Goal: Task Accomplishment & Management: Manage account settings

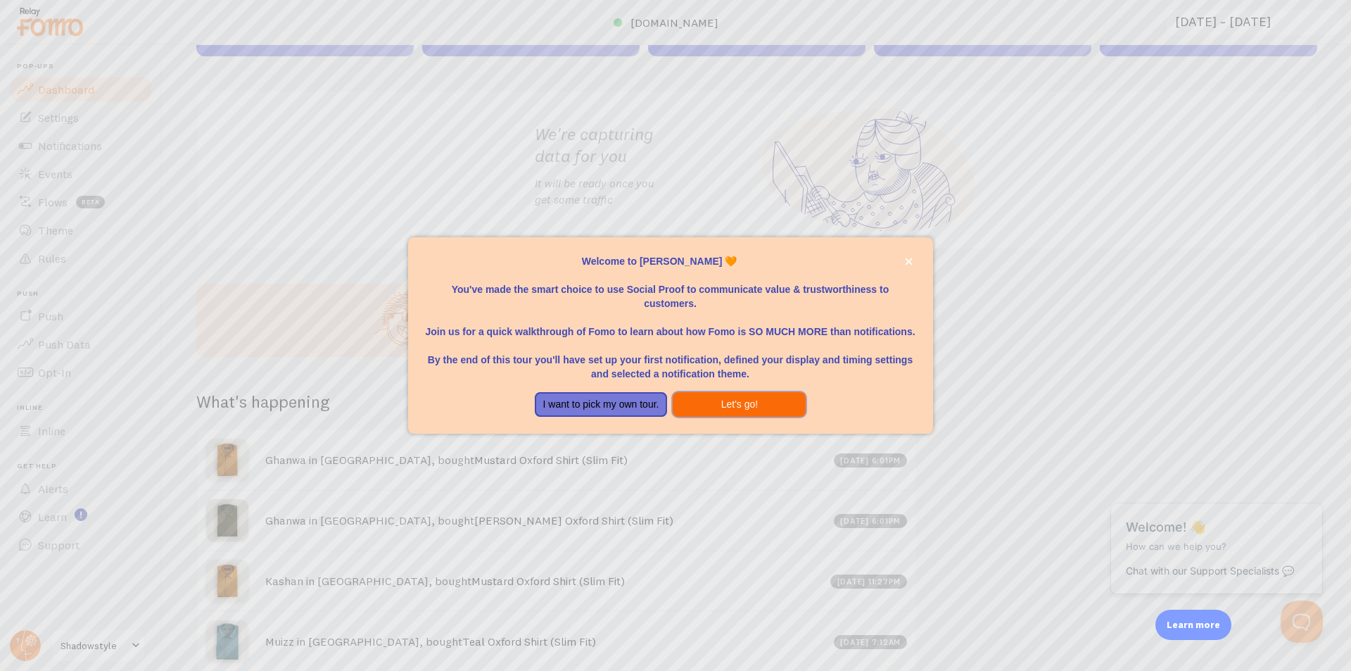
click at [710, 403] on button "Let's go!" at bounding box center [739, 404] width 133 height 25
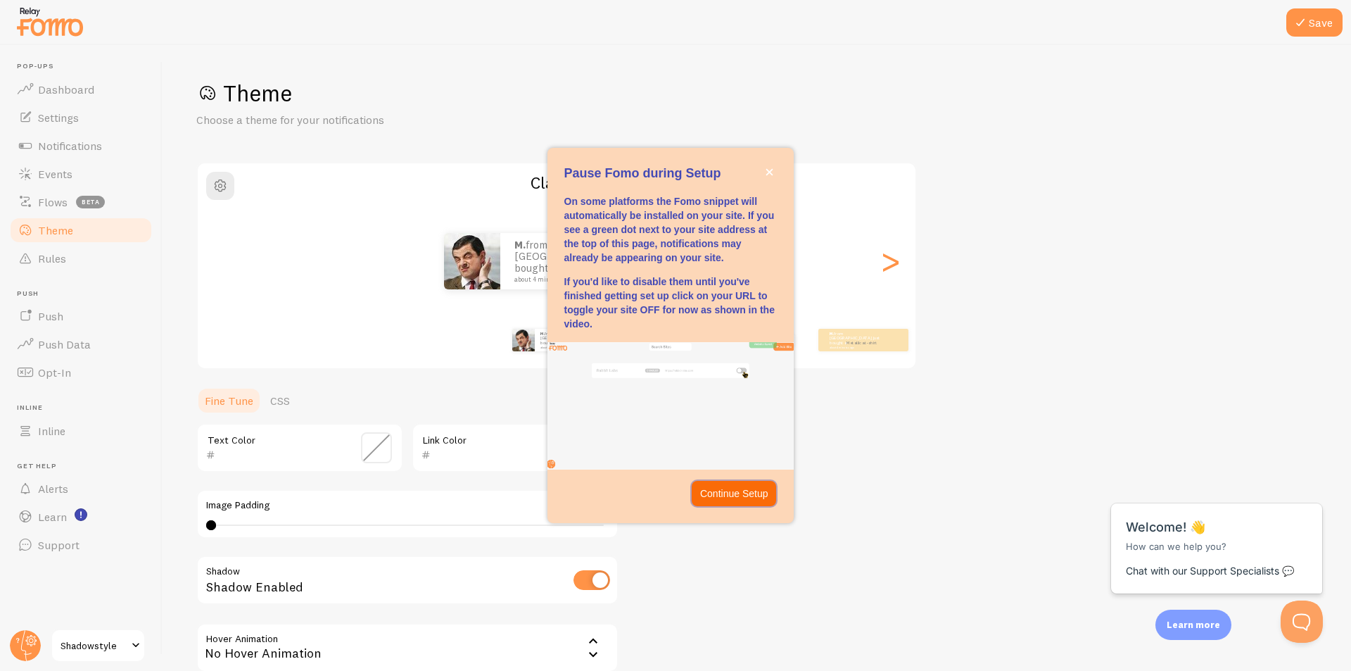
click at [746, 498] on p "Continue Setup" at bounding box center [734, 493] width 68 height 14
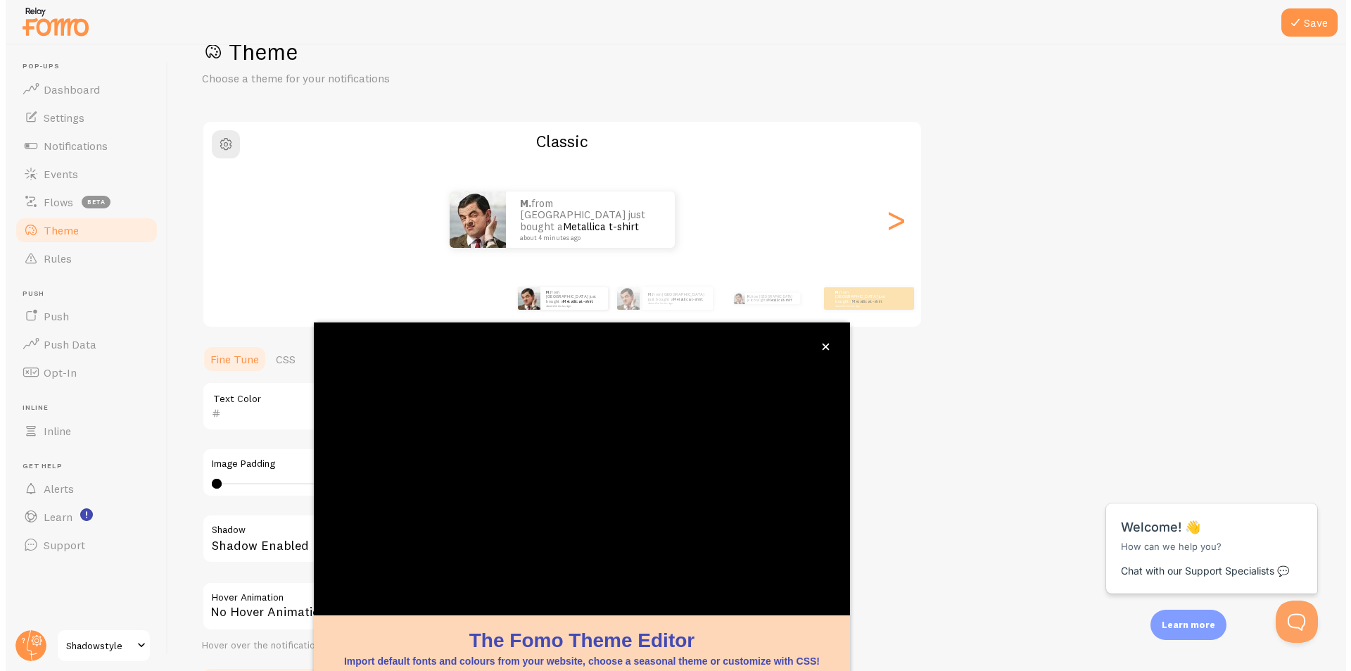
scroll to position [42, 0]
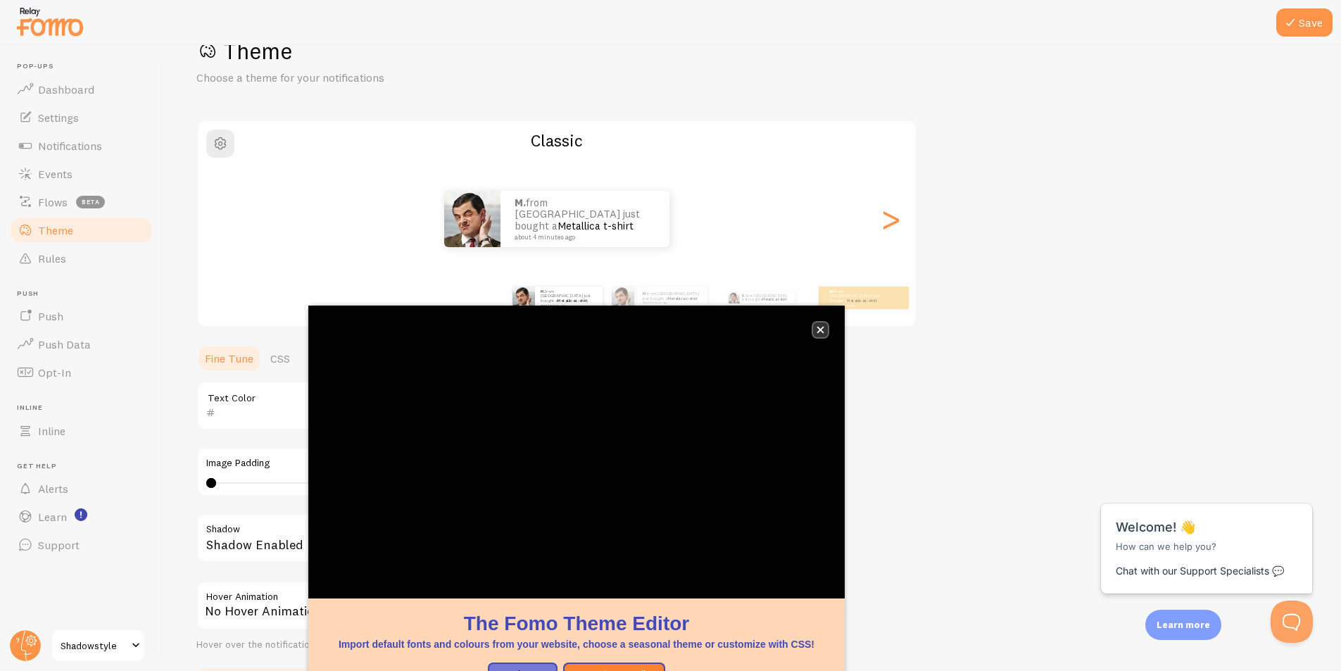
click at [821, 333] on icon "close," at bounding box center [821, 330] width 8 height 8
click at [817, 329] on icon "close," at bounding box center [821, 329] width 8 height 8
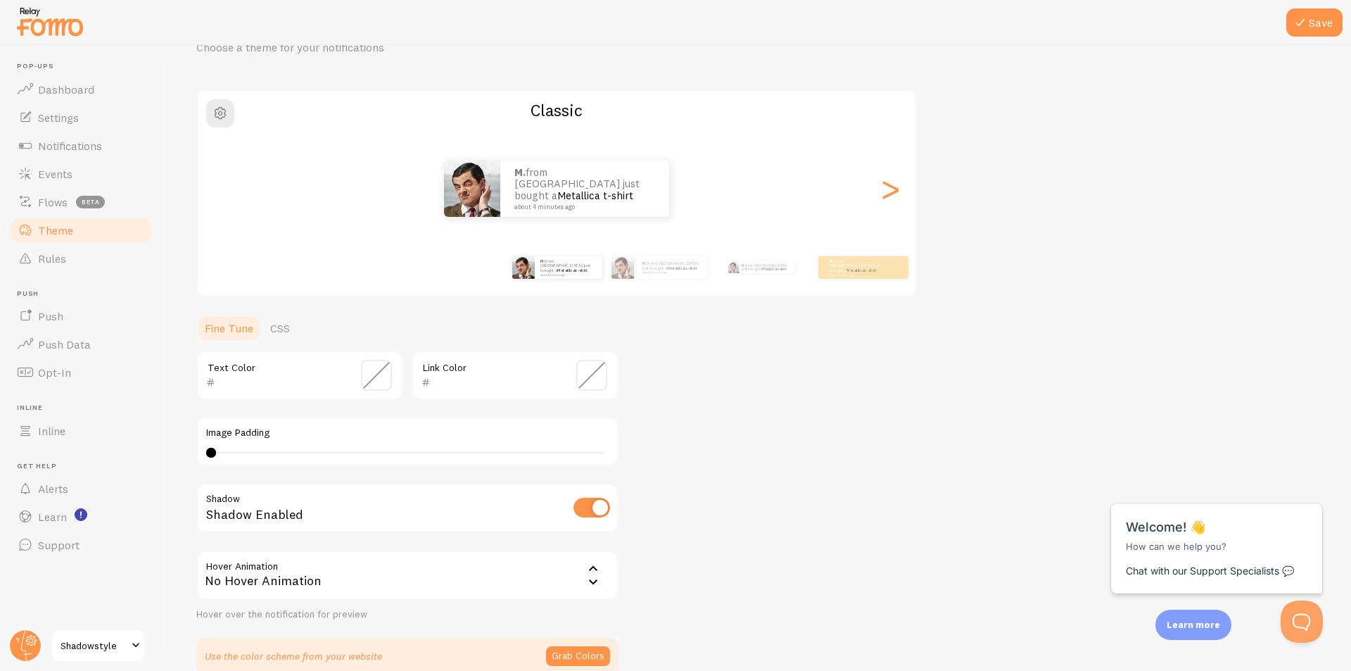
scroll to position [3, 0]
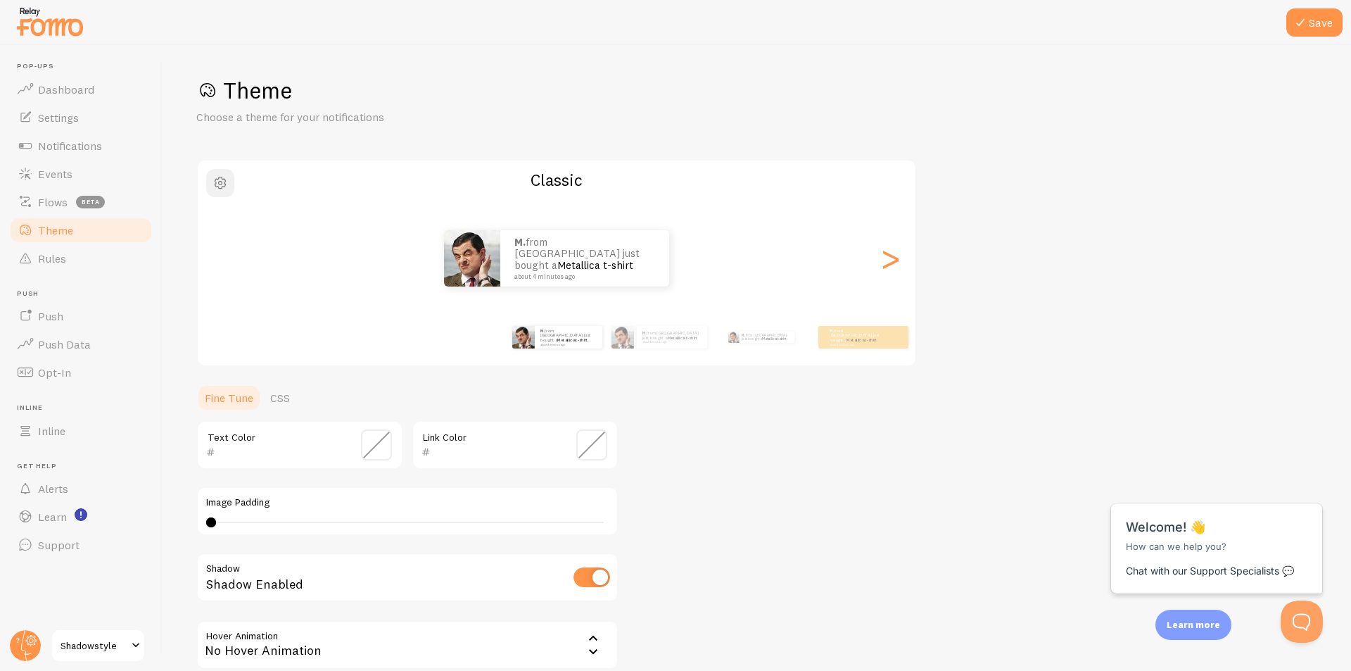
click at [224, 184] on span "button" at bounding box center [220, 183] width 17 height 17
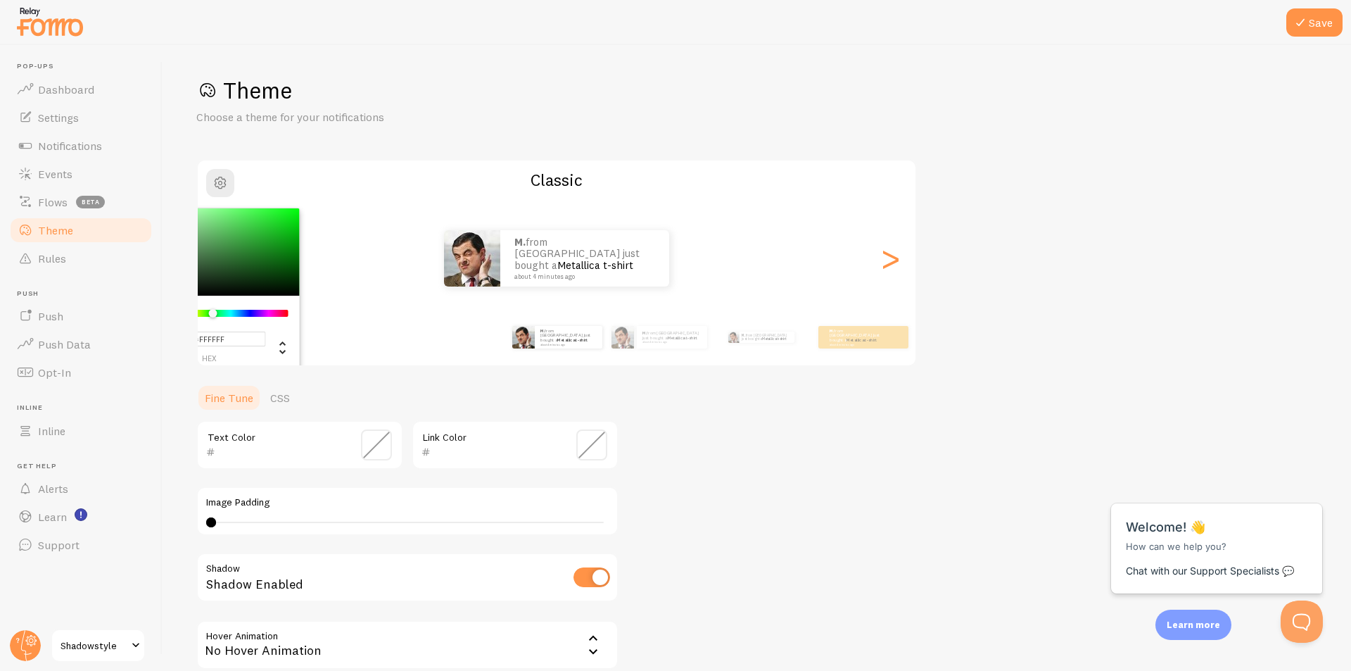
drag, startPoint x: 240, startPoint y: 313, endPoint x: 213, endPoint y: 311, distance: 26.8
click at [213, 311] on div "Chrome color picker" at bounding box center [231, 313] width 112 height 7
click at [224, 167] on div "#FFFFFF hex 255 r 255 g 255 b 123 h 0% s 100% l Classic M. from [GEOGRAPHIC_DAT…" at bounding box center [556, 263] width 721 height 208
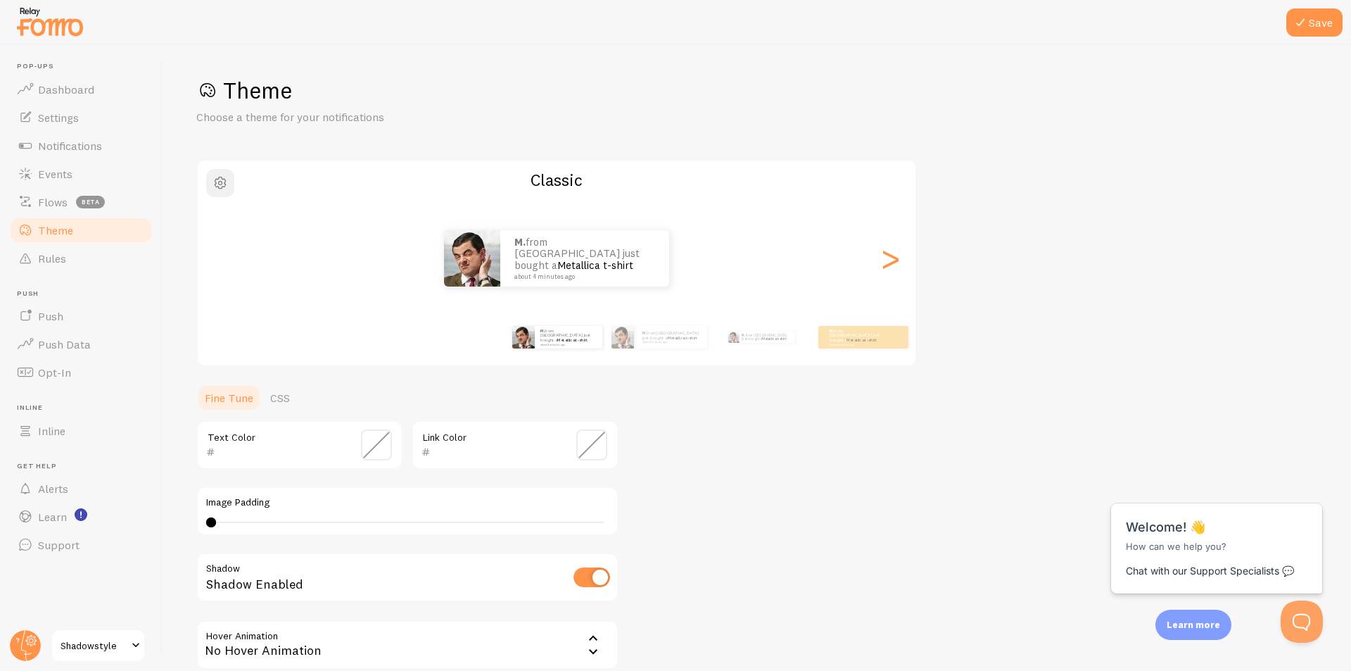
click at [220, 177] on span "button" at bounding box center [220, 183] width 17 height 17
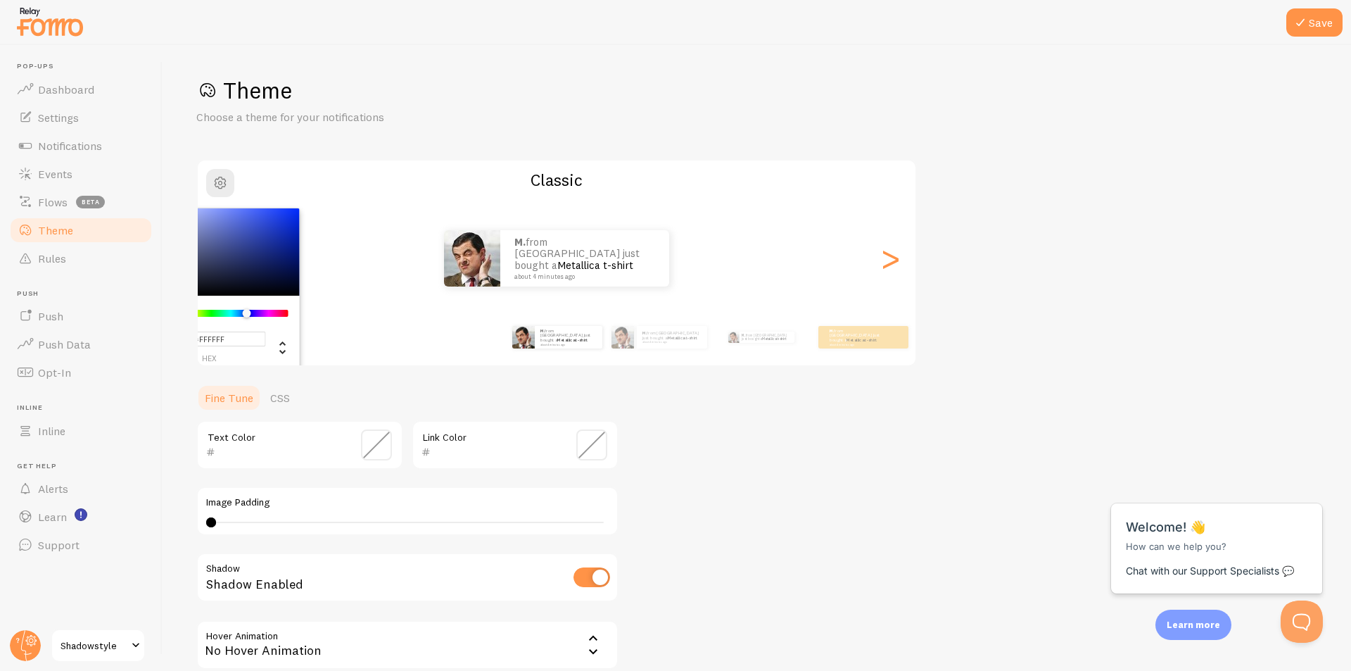
drag, startPoint x: 212, startPoint y: 313, endPoint x: 246, endPoint y: 314, distance: 34.5
click at [246, 314] on div "Chrome color picker" at bounding box center [246, 313] width 8 height 8
click at [705, 494] on div "Theme Choose a theme for your notifications #FFFFFF hex 255 r 255 g 255 b 230 h…" at bounding box center [756, 410] width 1121 height 668
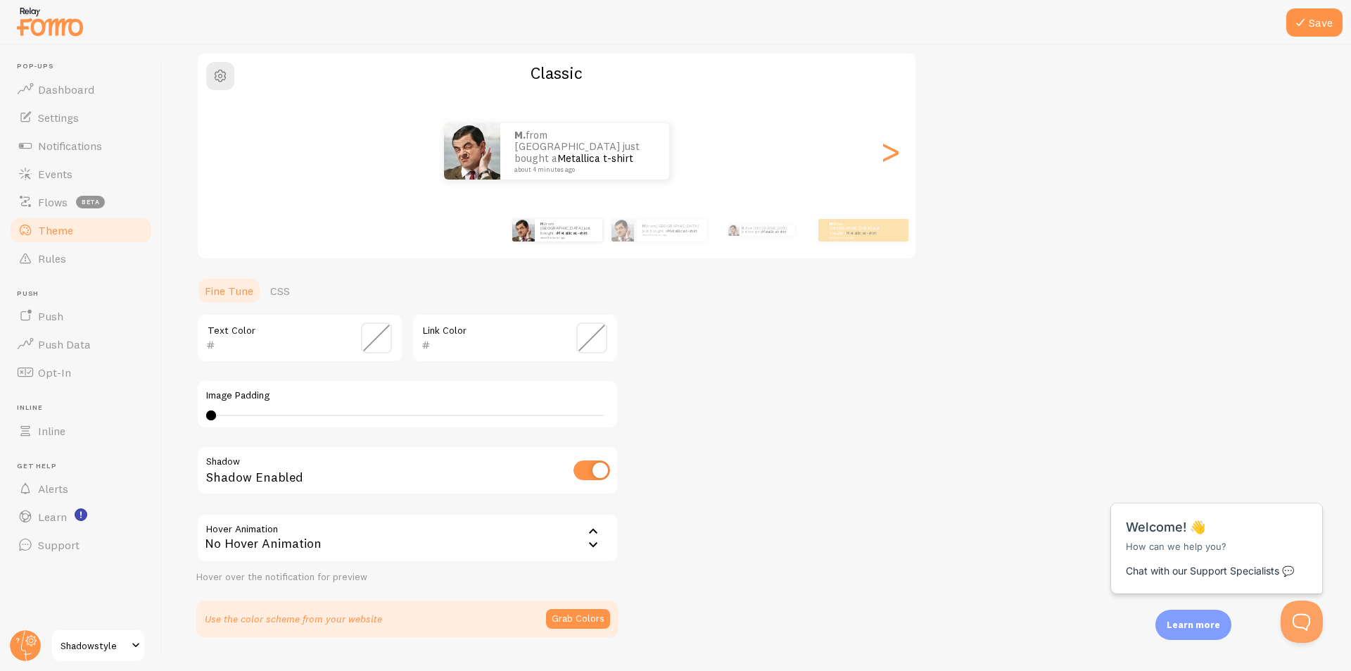
scroll to position [144, 0]
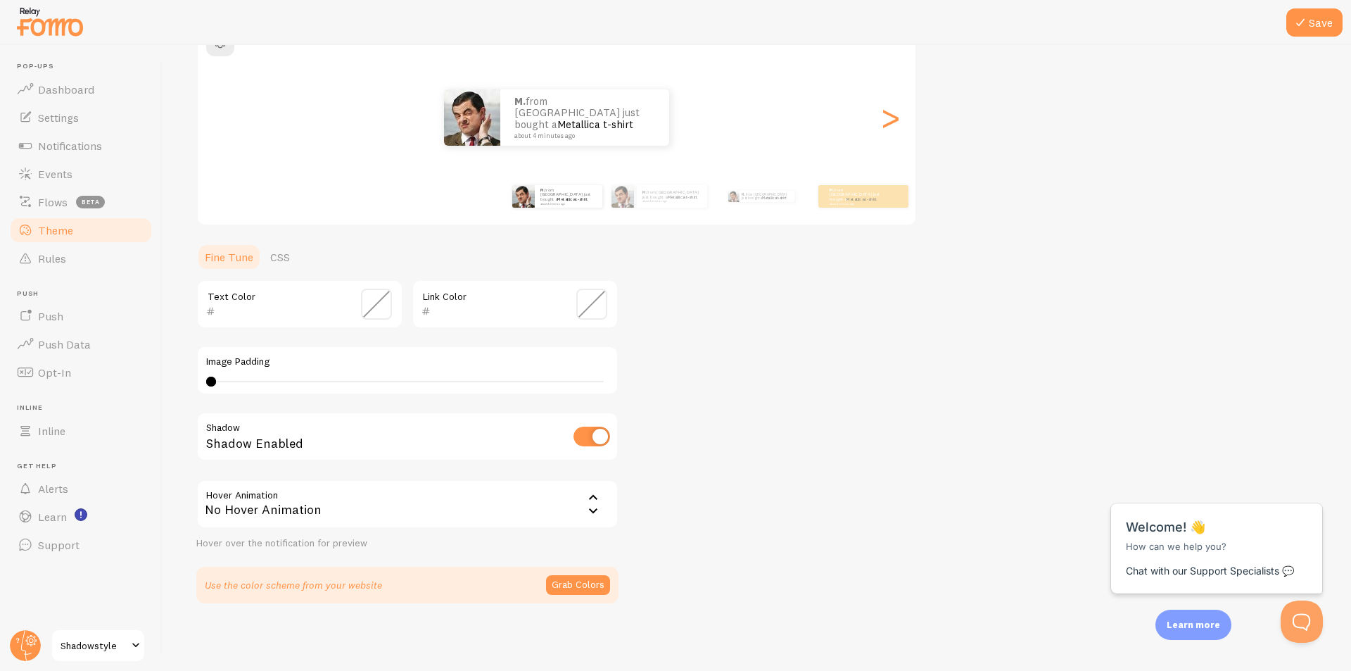
click at [602, 435] on input "checkbox" at bounding box center [592, 437] width 37 height 20
checkbox input "true"
click at [366, 308] on span at bounding box center [376, 304] width 31 height 31
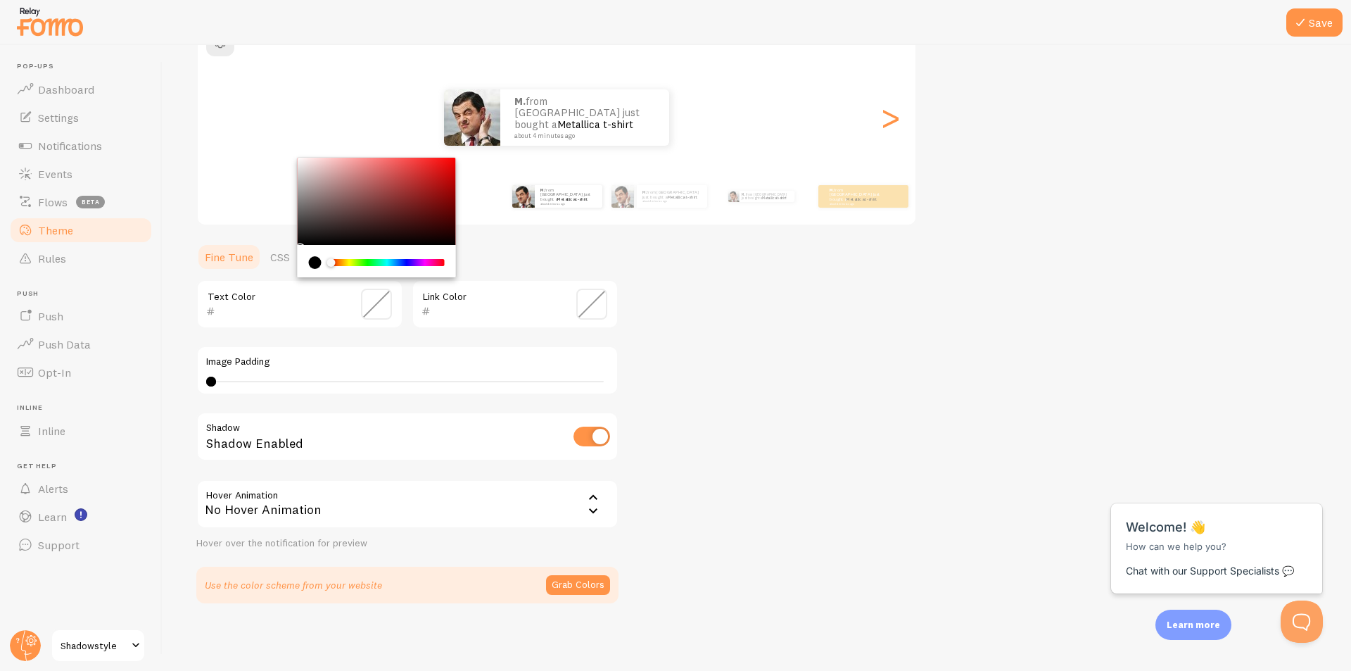
click at [585, 299] on span at bounding box center [591, 304] width 31 height 31
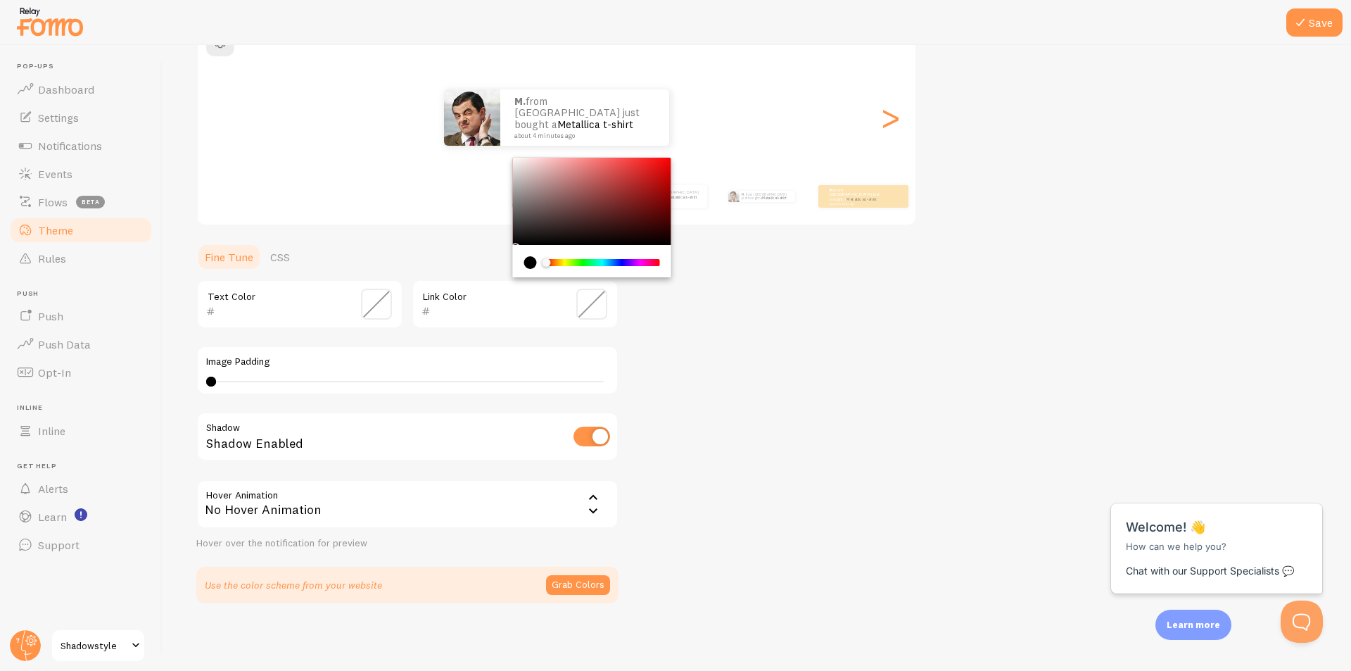
click at [377, 296] on span at bounding box center [376, 304] width 31 height 31
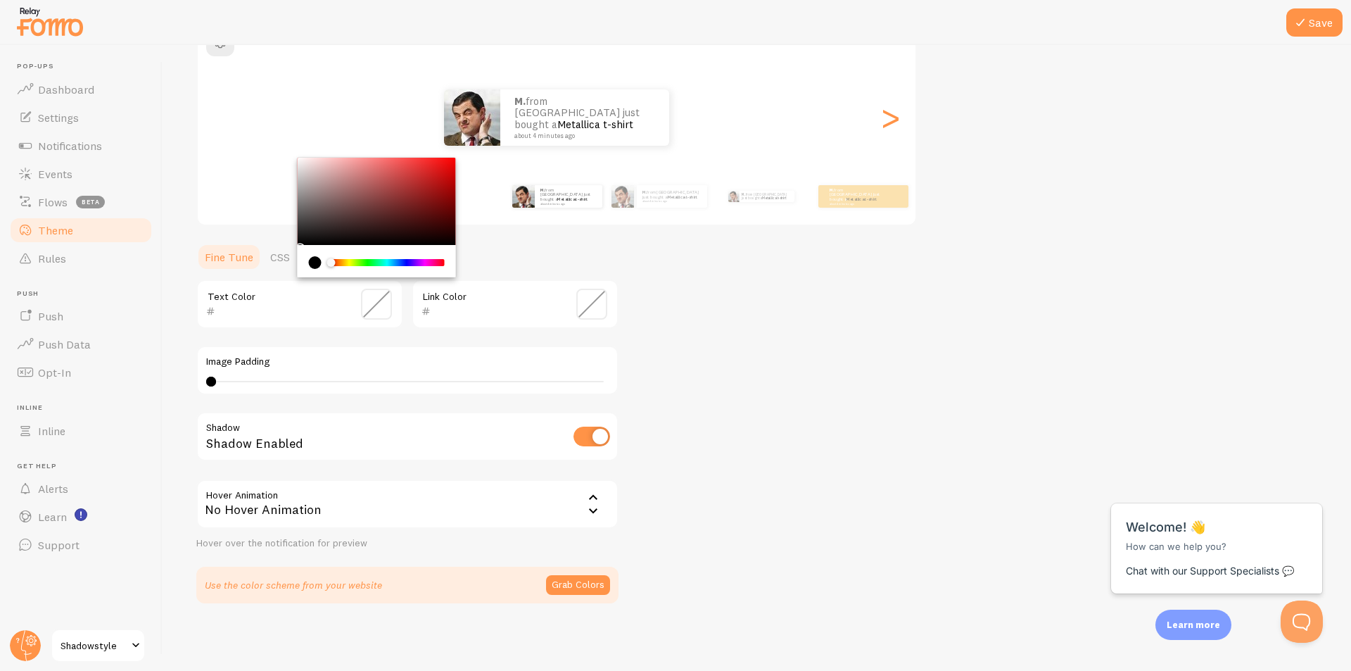
type input "FFFFFF"
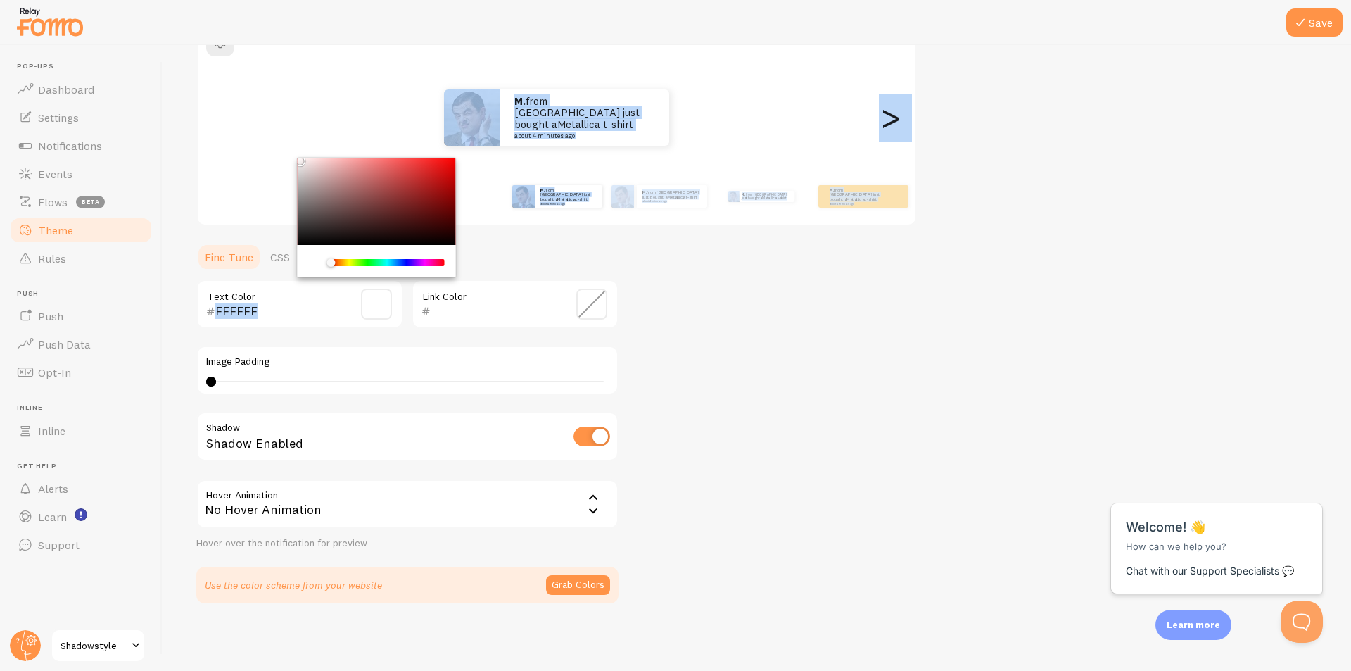
drag, startPoint x: 306, startPoint y: 179, endPoint x: 289, endPoint y: 137, distance: 46.4
click at [289, 137] on div "Theme Choose a theme for your notifications Classic M. from [GEOGRAPHIC_DATA] j…" at bounding box center [756, 269] width 1121 height 668
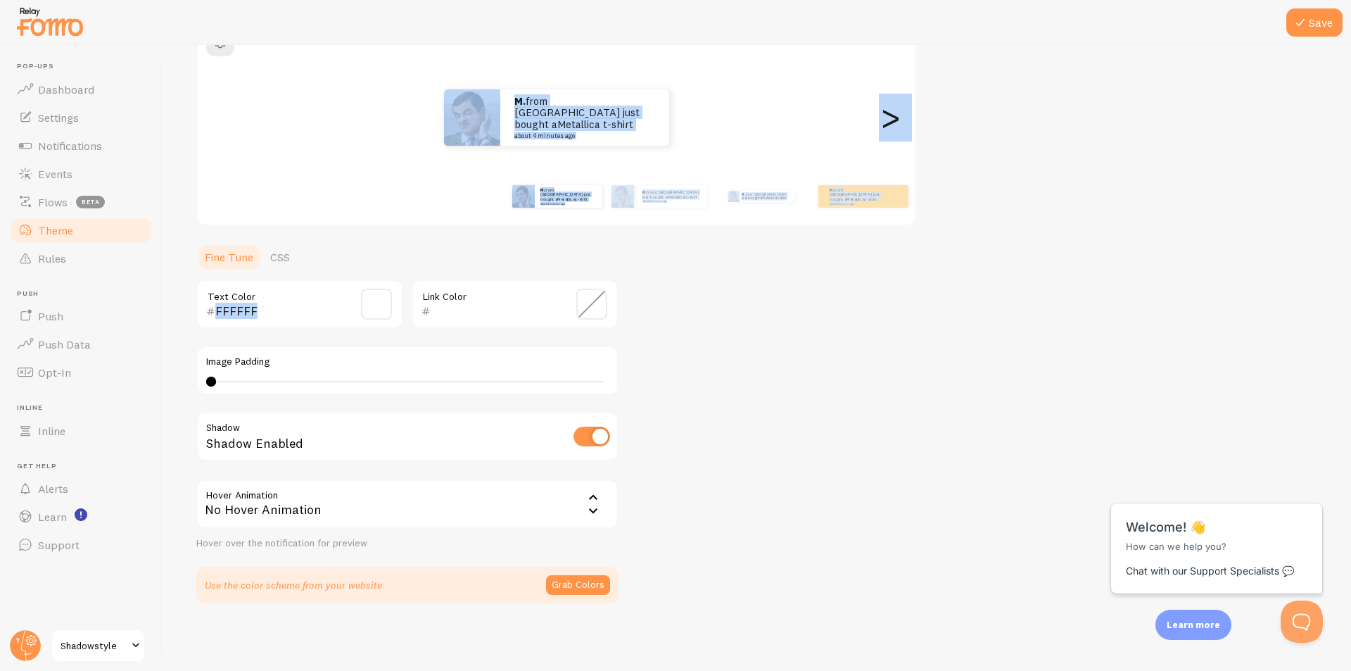
click at [588, 270] on ul "Fine Tune CSS" at bounding box center [407, 257] width 422 height 28
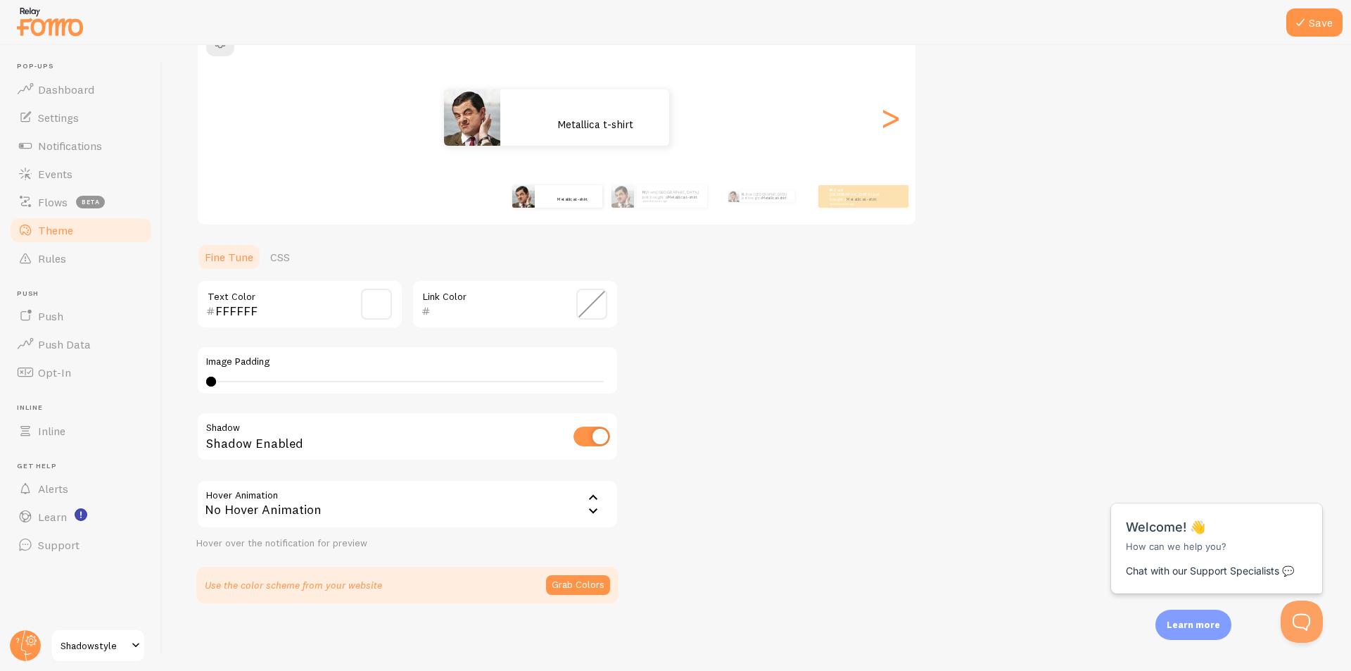
click at [638, 310] on div "Theme Choose a theme for your notifications Classic M. from [GEOGRAPHIC_DATA] j…" at bounding box center [756, 269] width 1121 height 668
click at [596, 313] on span at bounding box center [591, 304] width 31 height 31
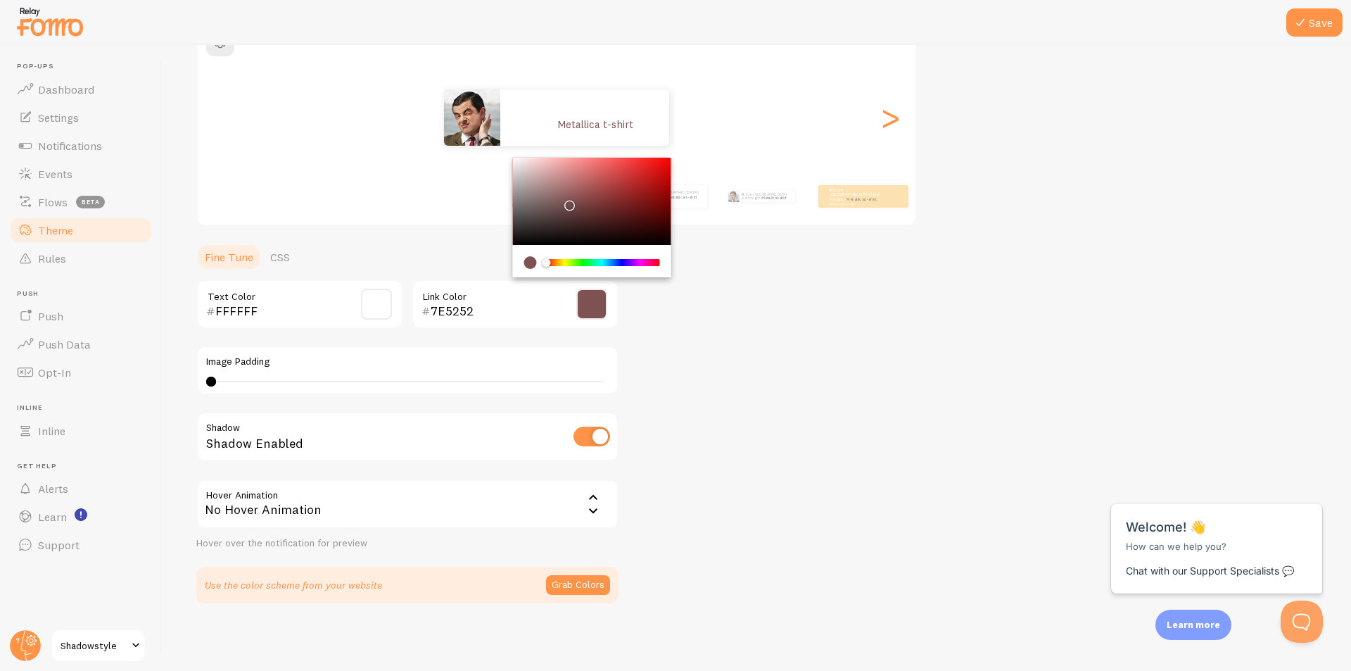
drag, startPoint x: 530, startPoint y: 197, endPoint x: 567, endPoint y: 202, distance: 37.6
click at [567, 202] on div "Chrome color picker" at bounding box center [592, 201] width 158 height 87
click at [608, 265] on div "Chrome color picker" at bounding box center [603, 262] width 115 height 13
type input "526C7E"
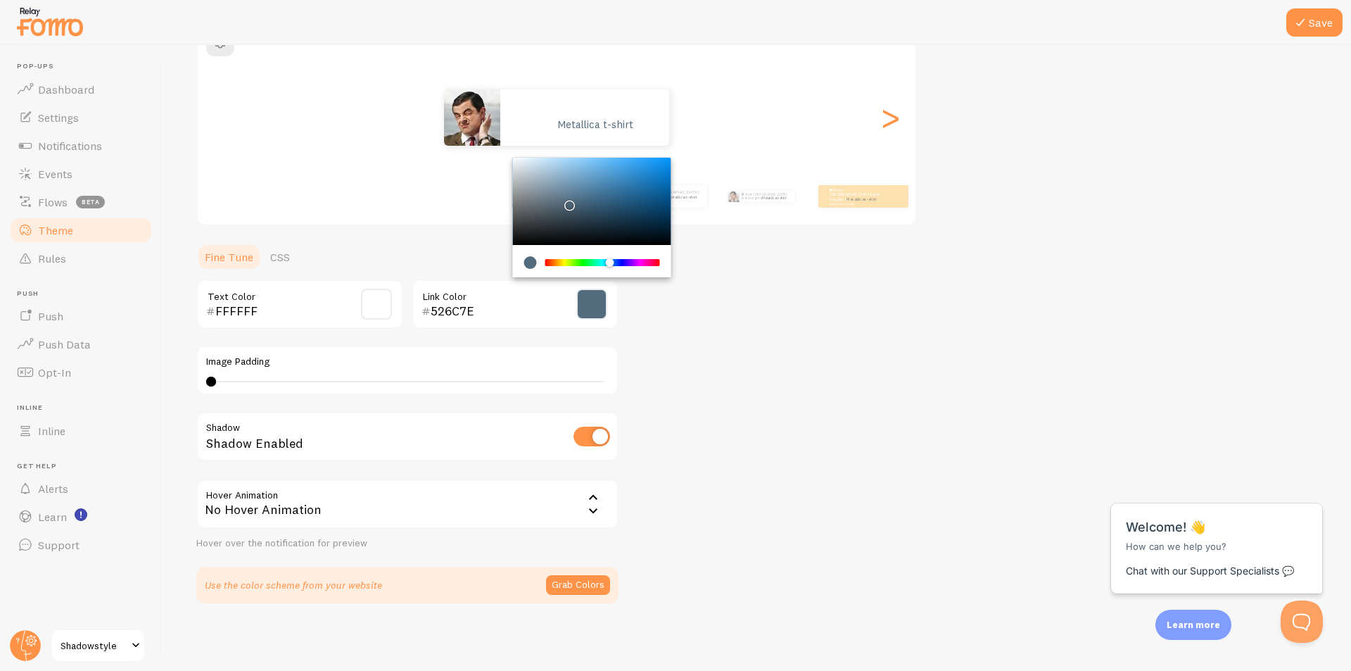
click at [610, 263] on div "Chrome color picker" at bounding box center [603, 262] width 112 height 7
click at [866, 164] on div "M. from [GEOGRAPHIC_DATA] just bought a Metallica t-shirt about 4 minutes ago M…" at bounding box center [557, 117] width 718 height 101
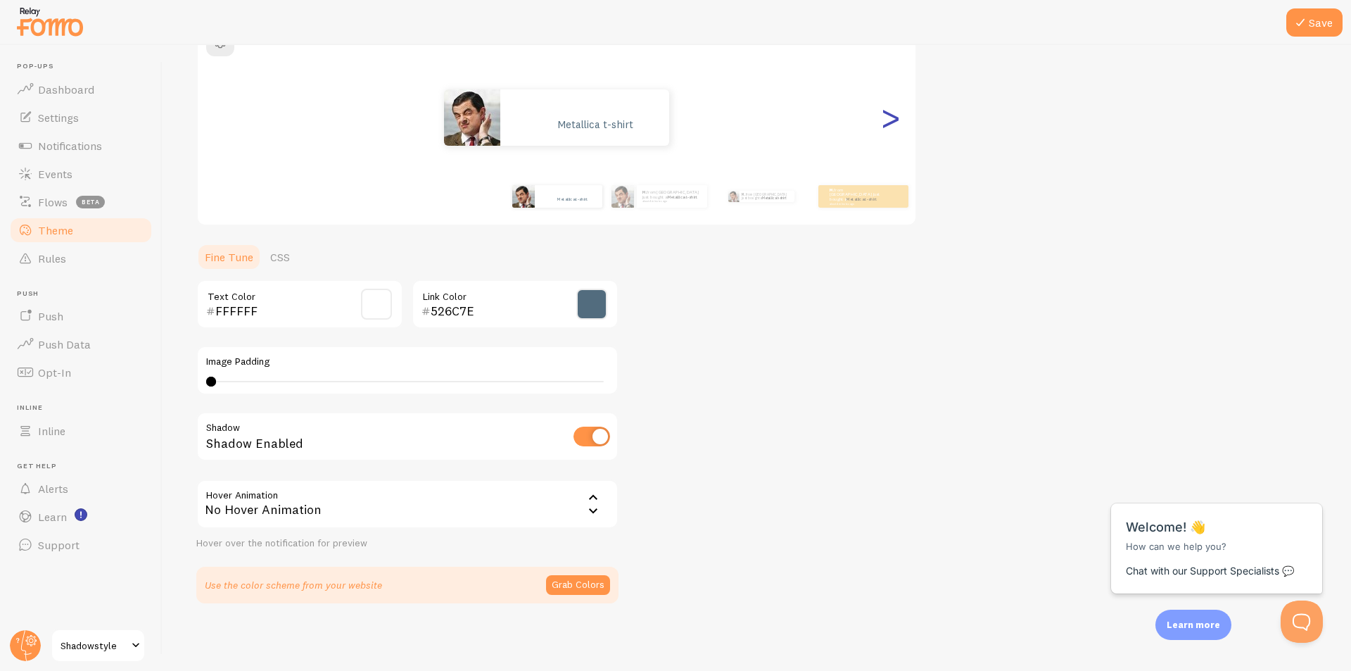
click at [889, 117] on div ">" at bounding box center [890, 117] width 17 height 101
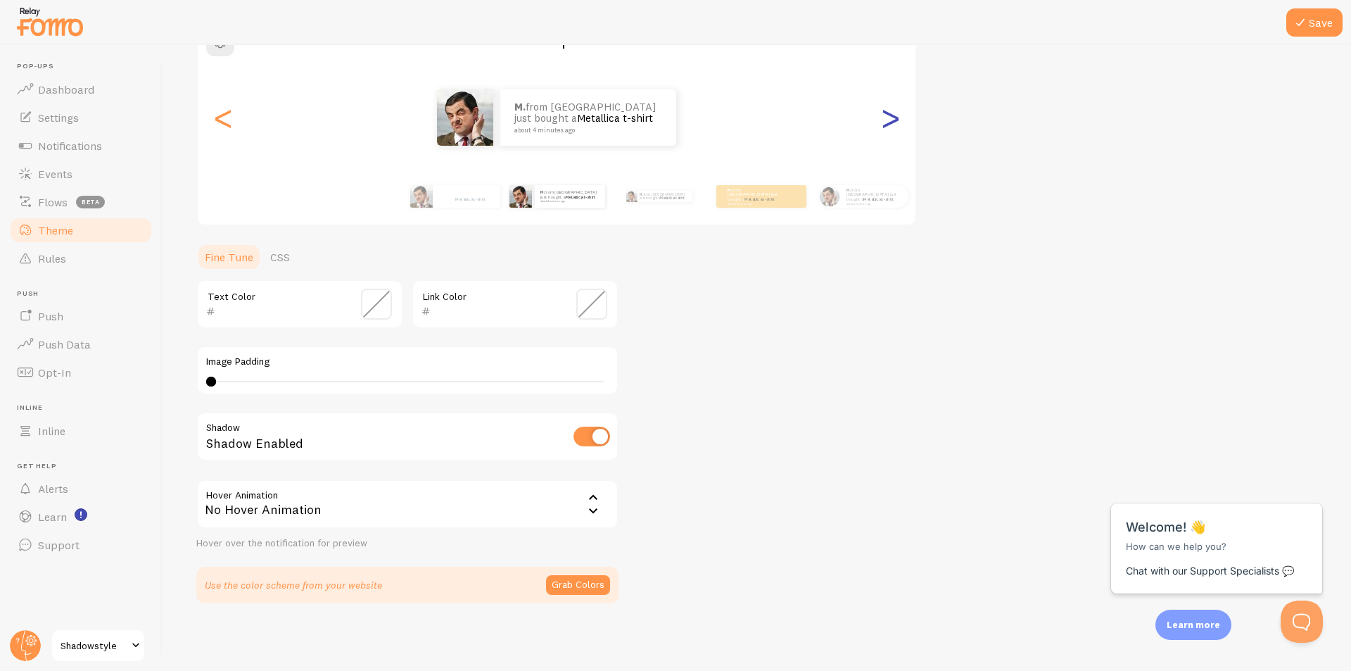
click at [889, 117] on div ">" at bounding box center [890, 117] width 17 height 101
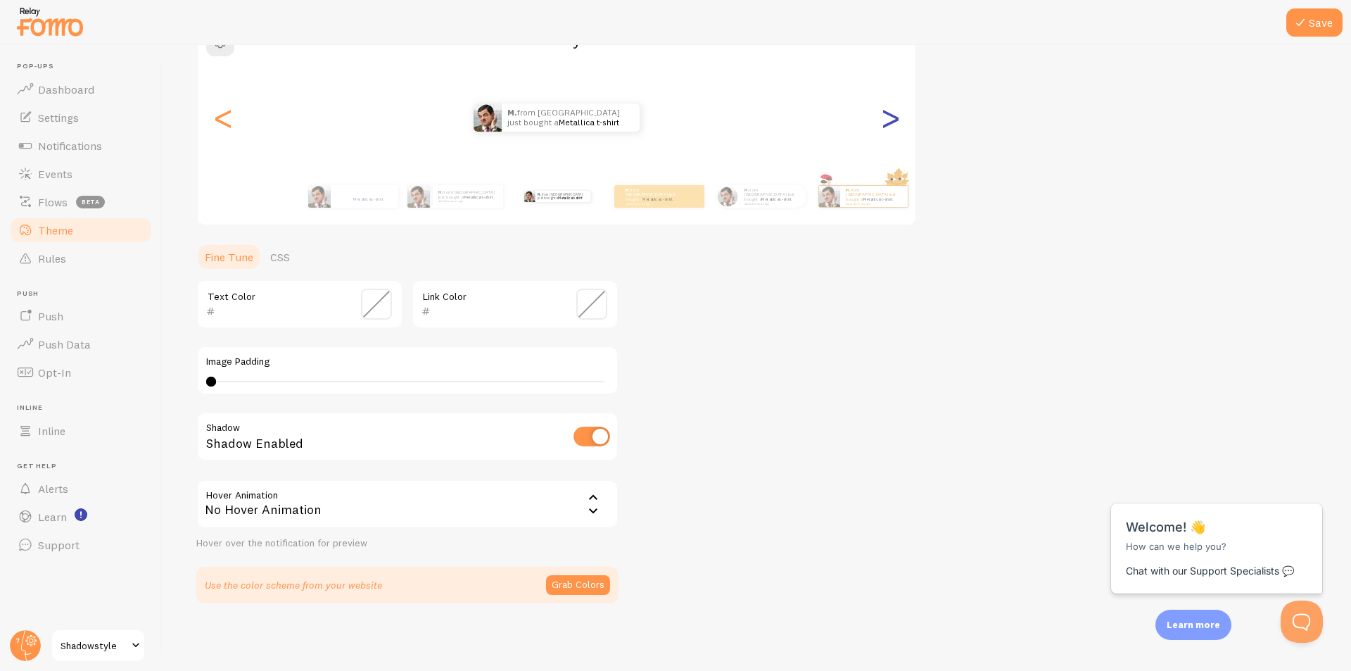
click at [889, 117] on div ">" at bounding box center [890, 117] width 17 height 101
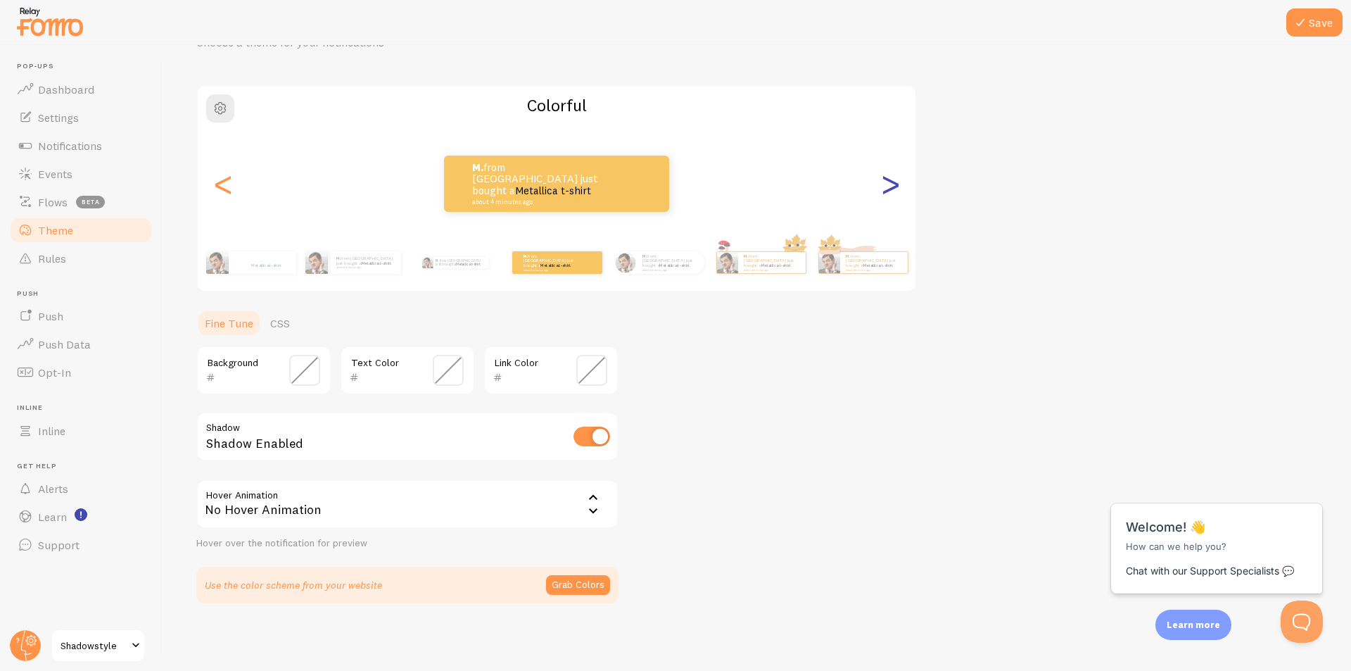
click at [889, 117] on div "Colorful M. from [GEOGRAPHIC_DATA] just bought a Metallica t-shirt about 4 minu…" at bounding box center [556, 188] width 721 height 208
click at [214, 100] on span "button" at bounding box center [220, 108] width 17 height 17
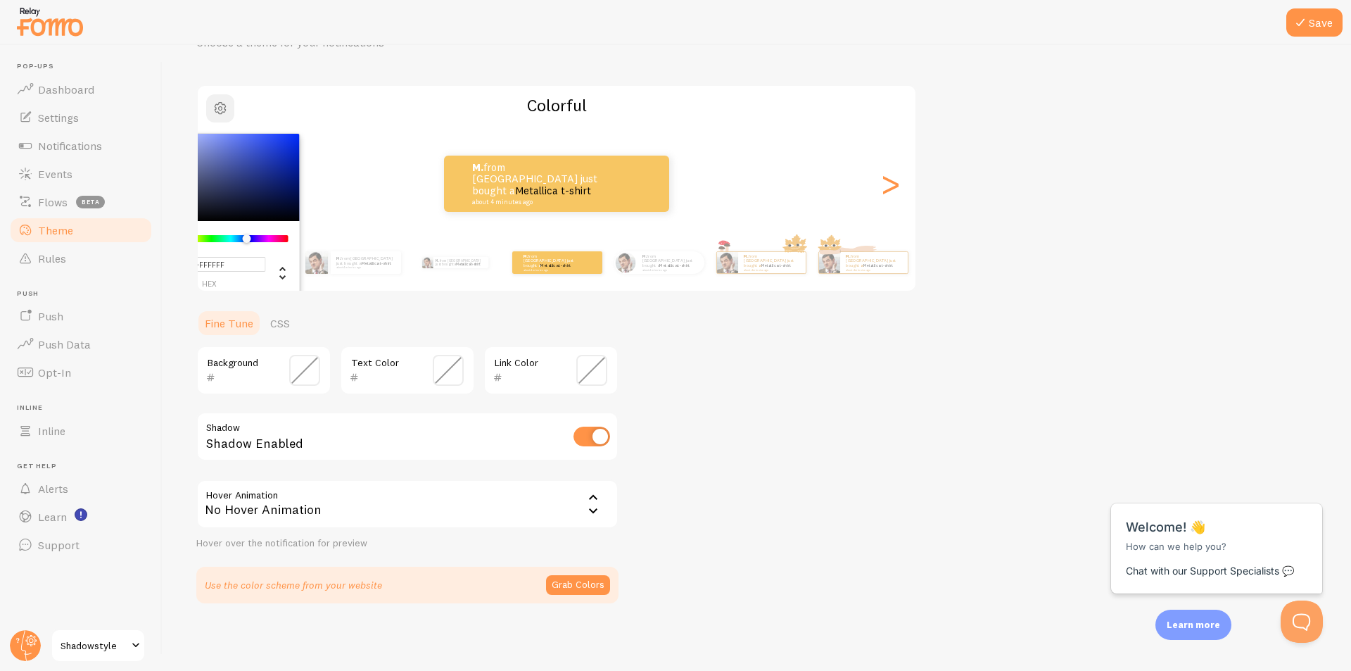
click at [214, 100] on span "button" at bounding box center [220, 108] width 17 height 17
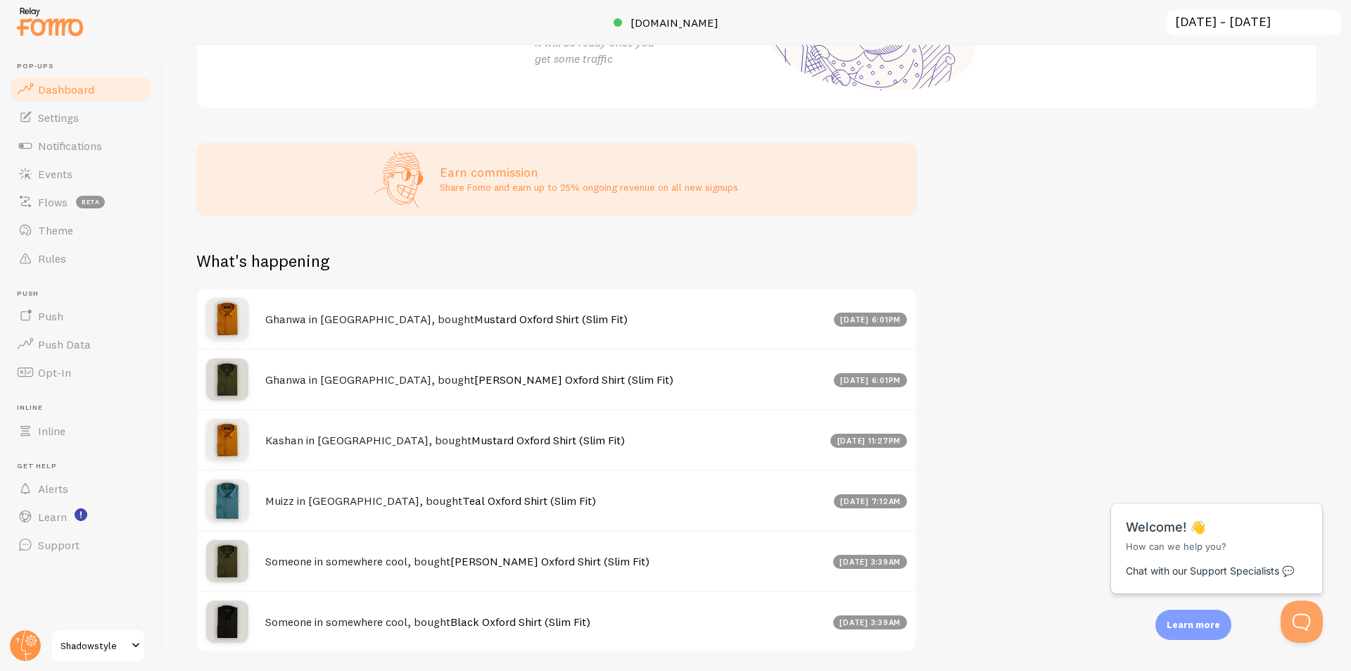
scroll to position [343, 0]
